Goal: Find specific page/section: Find specific page/section

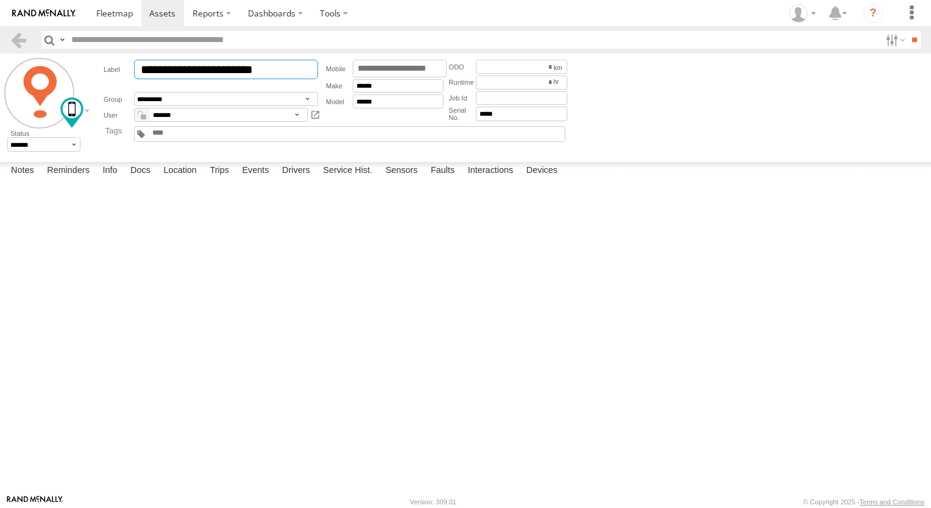
drag, startPoint x: 233, startPoint y: 66, endPoint x: 293, endPoint y: 66, distance: 59.7
click at [293, 66] on input "**********" at bounding box center [226, 70] width 184 height 20
click at [0, 0] on div at bounding box center [0, 0] width 0 height 0
click at [137, 20] on link at bounding box center [115, 13] width 54 height 26
